Goal: Find specific page/section: Find specific page/section

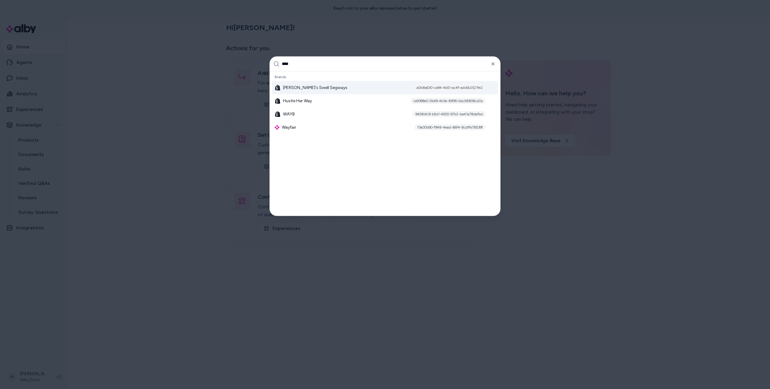
type input "*****"
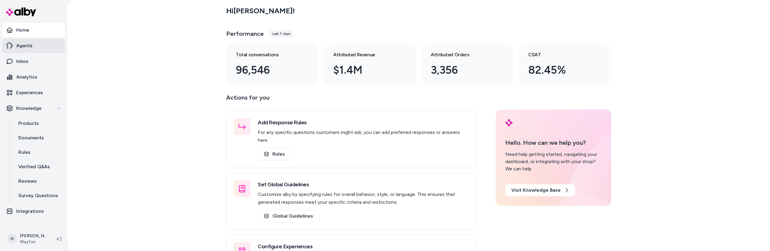
click at [39, 46] on link "Agents" at bounding box center [33, 45] width 63 height 14
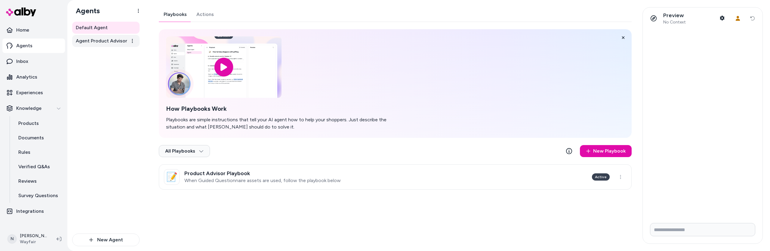
click at [106, 44] on link "Agent Product Advisor" at bounding box center [105, 41] width 67 height 12
